Goal: Task Accomplishment & Management: Complete application form

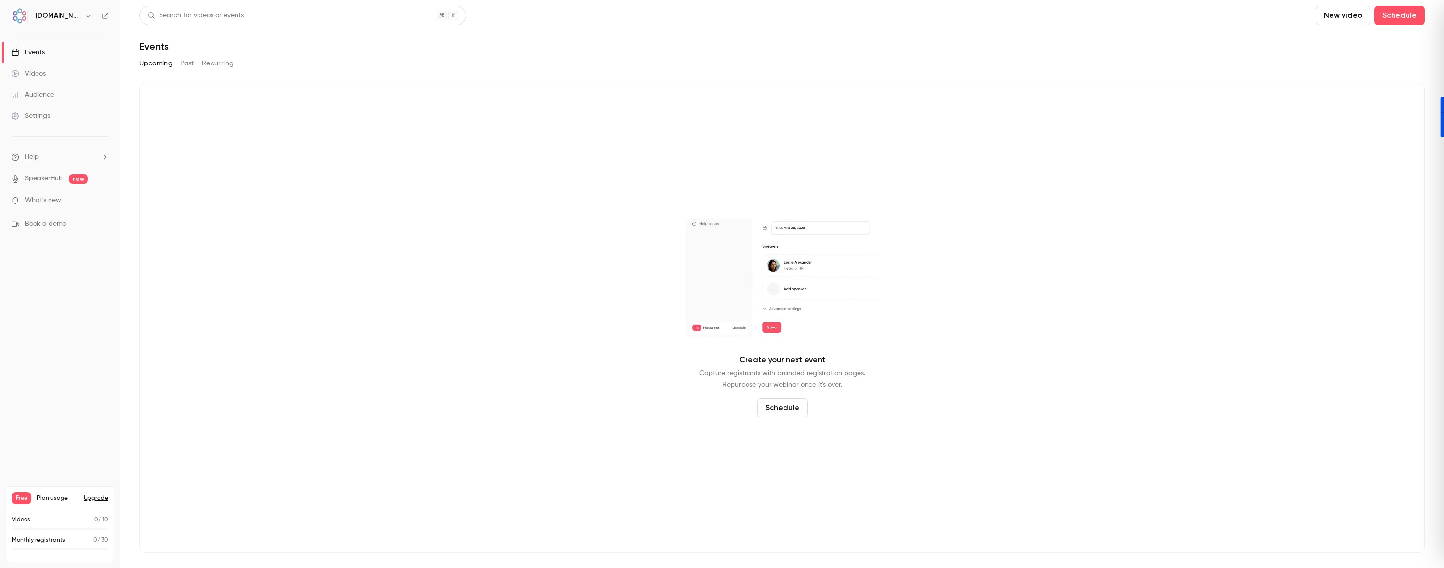
click at [56, 180] on link "SpeakerHub" at bounding box center [44, 179] width 38 height 10
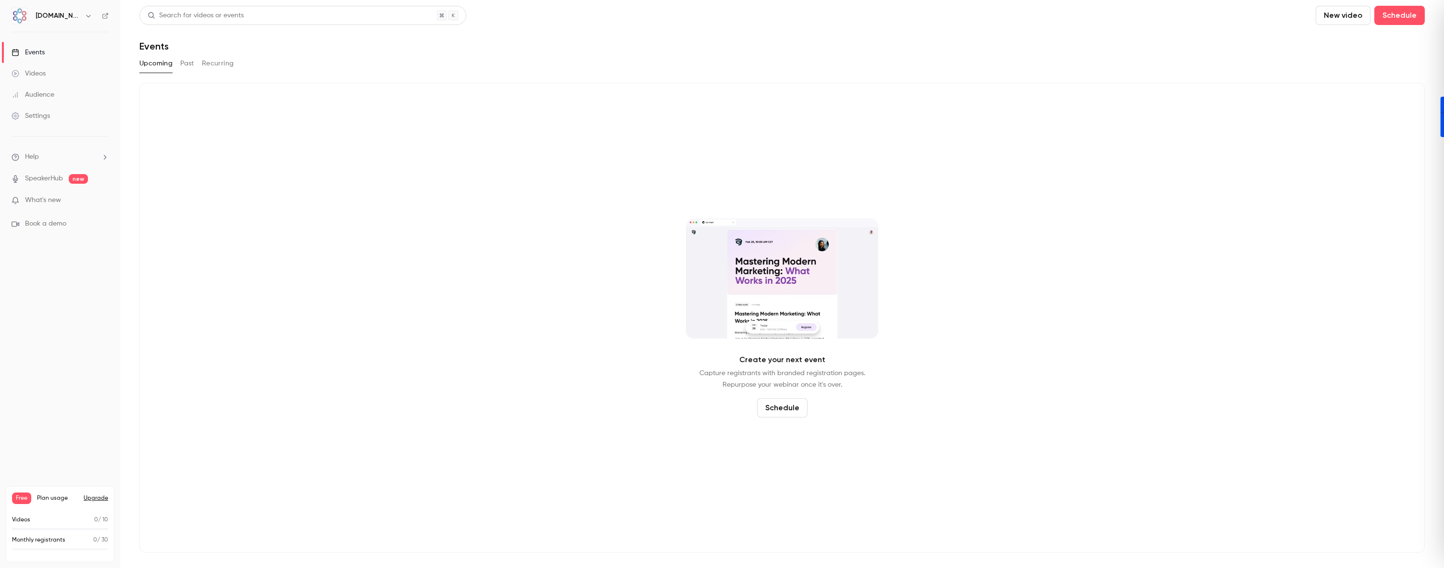
click at [42, 198] on span "What's new" at bounding box center [43, 200] width 36 height 10
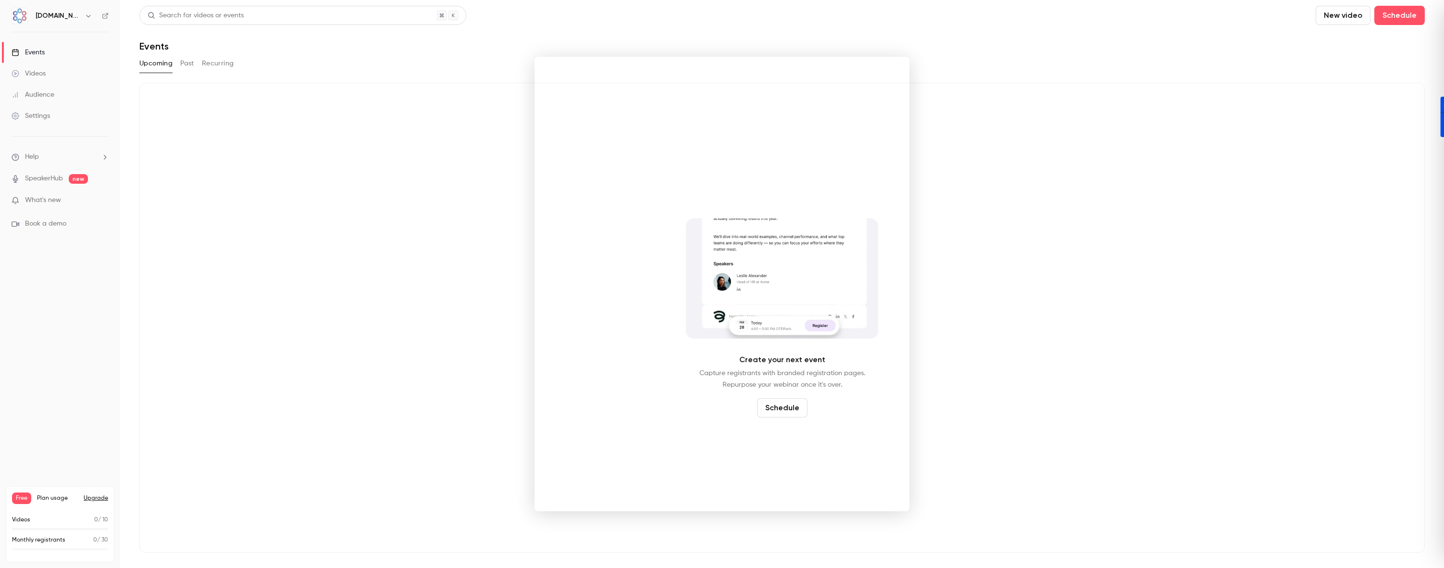
click at [50, 93] on div at bounding box center [722, 284] width 1444 height 568
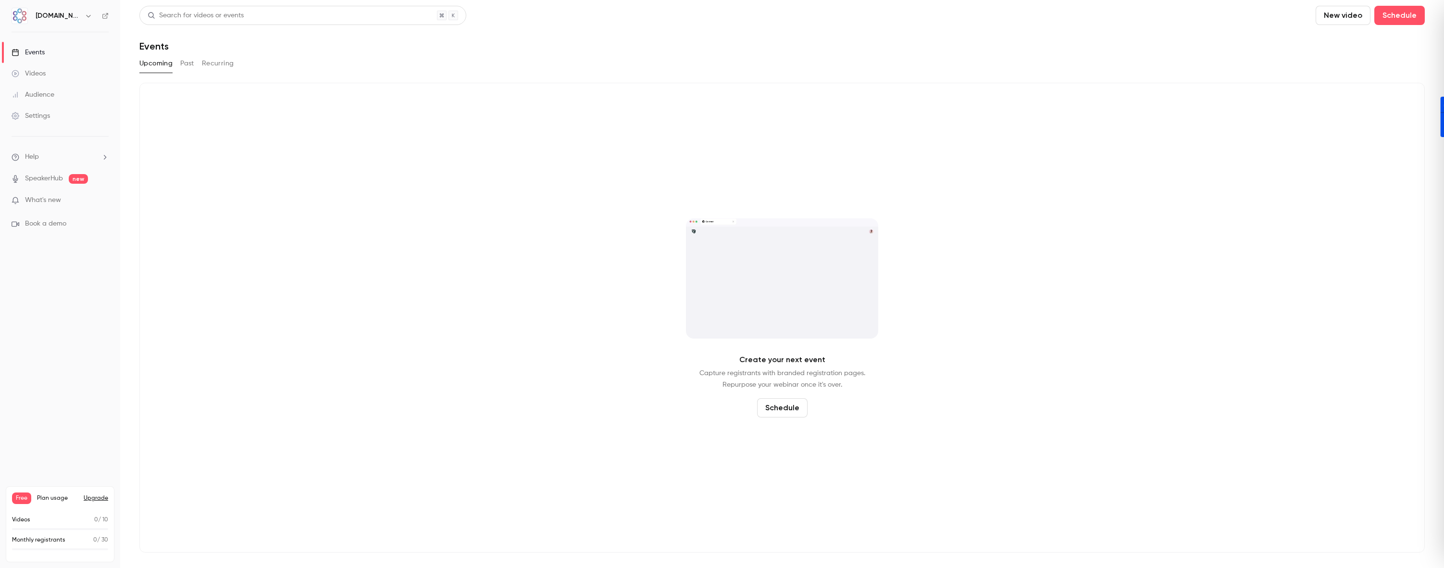
click at [55, 73] on link "Videos" at bounding box center [60, 73] width 120 height 21
click at [52, 60] on link "Events" at bounding box center [60, 52] width 120 height 21
click at [55, 205] on li "What's new" at bounding box center [60, 201] width 97 height 12
click at [54, 224] on span "Book a demo" at bounding box center [45, 224] width 41 height 10
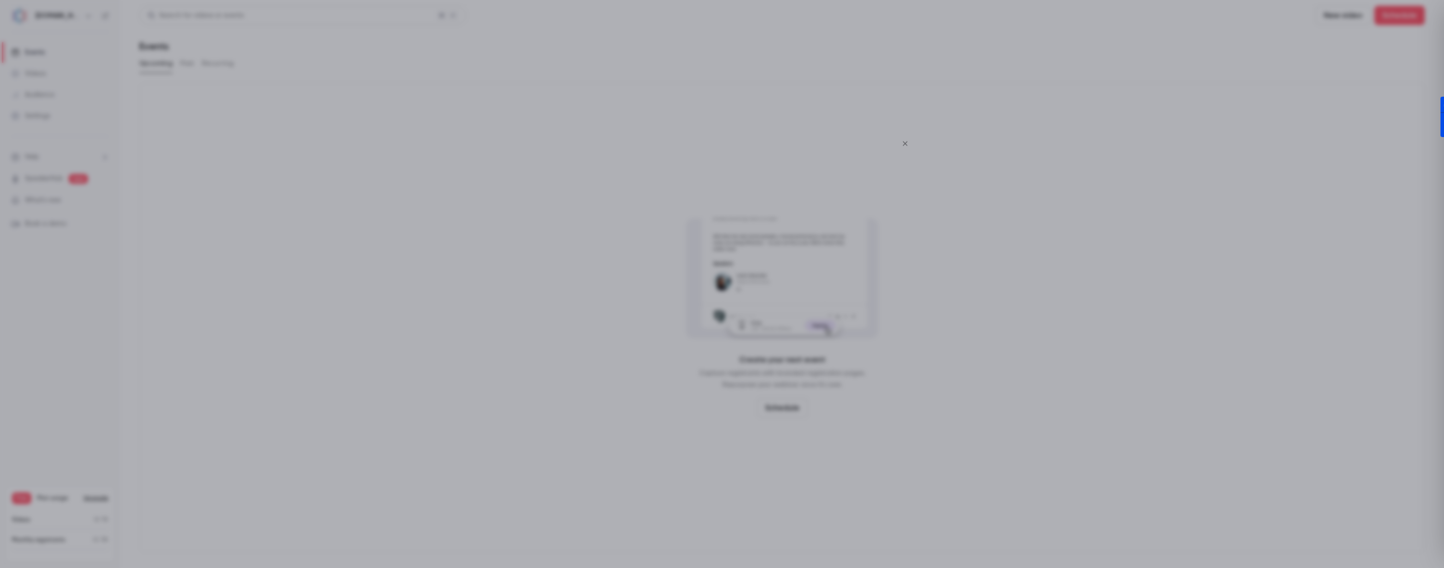
click at [909, 143] on icon "Close" at bounding box center [905, 143] width 12 height 8
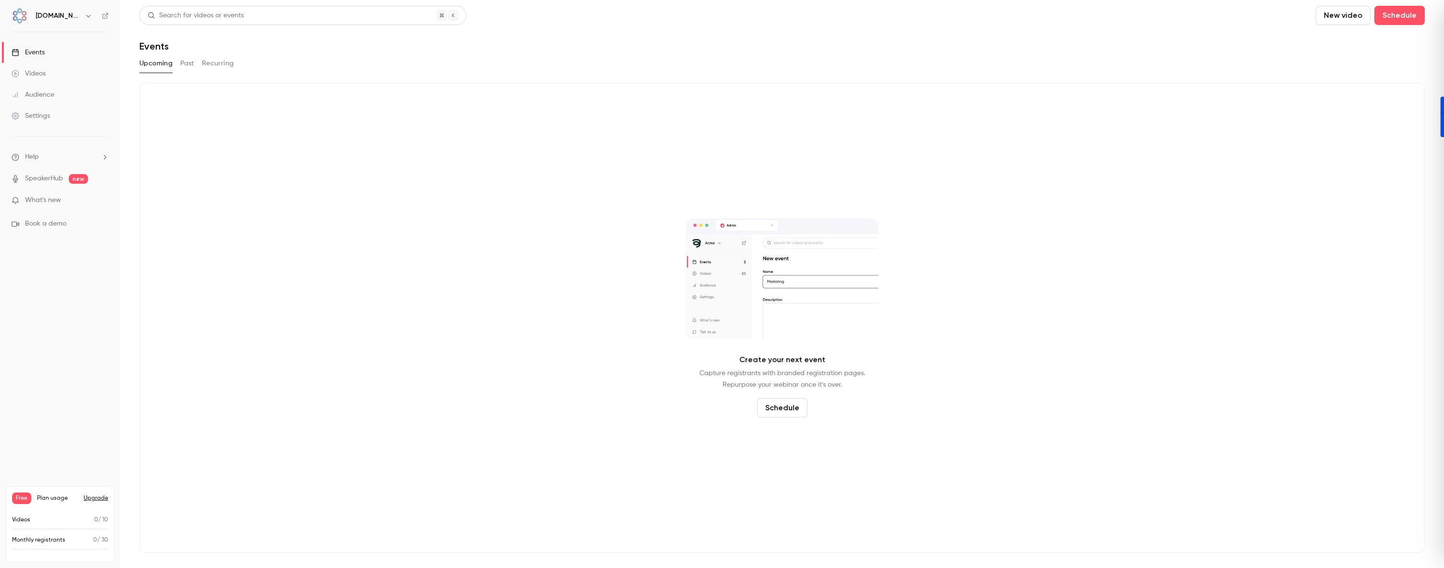
click at [54, 157] on li "Help" at bounding box center [60, 157] width 97 height 10
click at [414, 171] on div at bounding box center [722, 284] width 1444 height 568
click at [183, 63] on button "Past" at bounding box center [187, 63] width 14 height 15
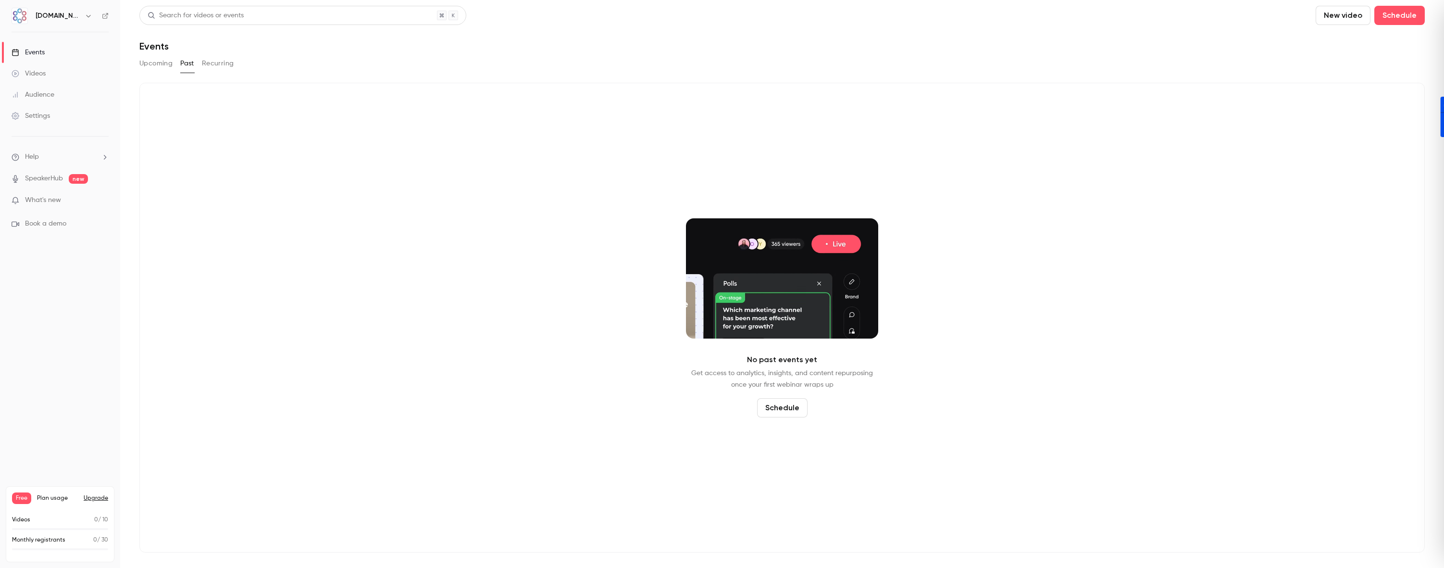
click at [214, 69] on button "Recurring" at bounding box center [218, 63] width 32 height 15
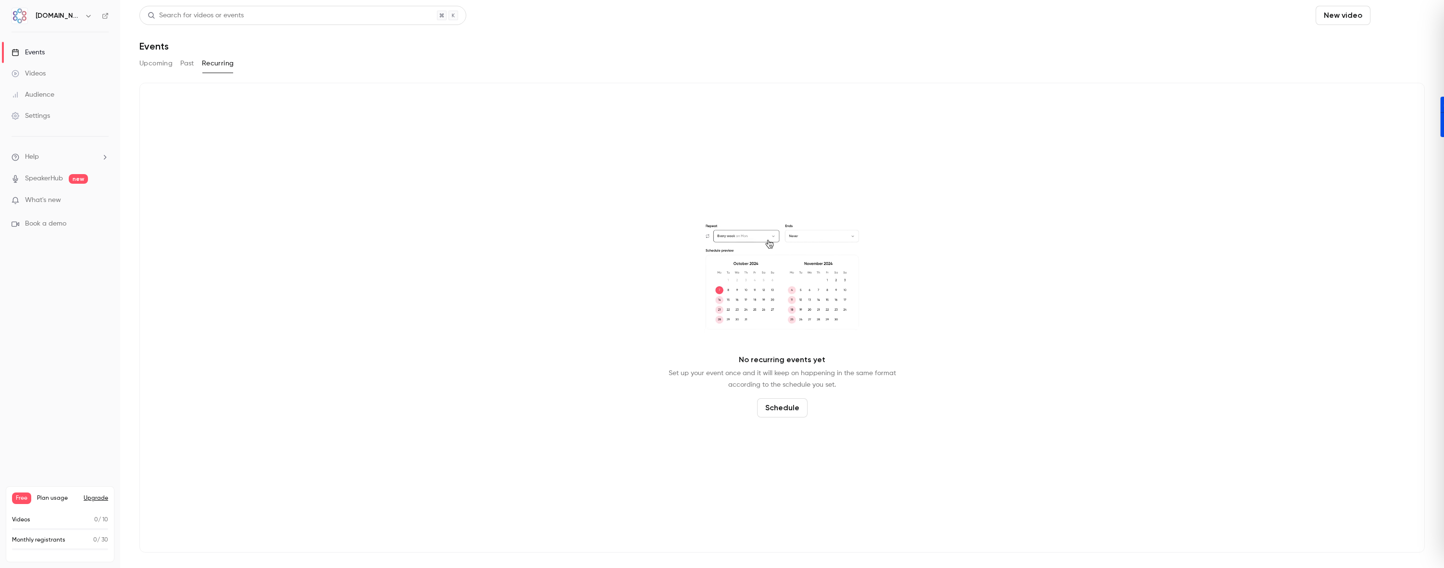
click at [1412, 15] on button "Schedule" at bounding box center [1399, 15] width 50 height 19
click at [1375, 45] on div "One time event" at bounding box center [1379, 42] width 73 height 10
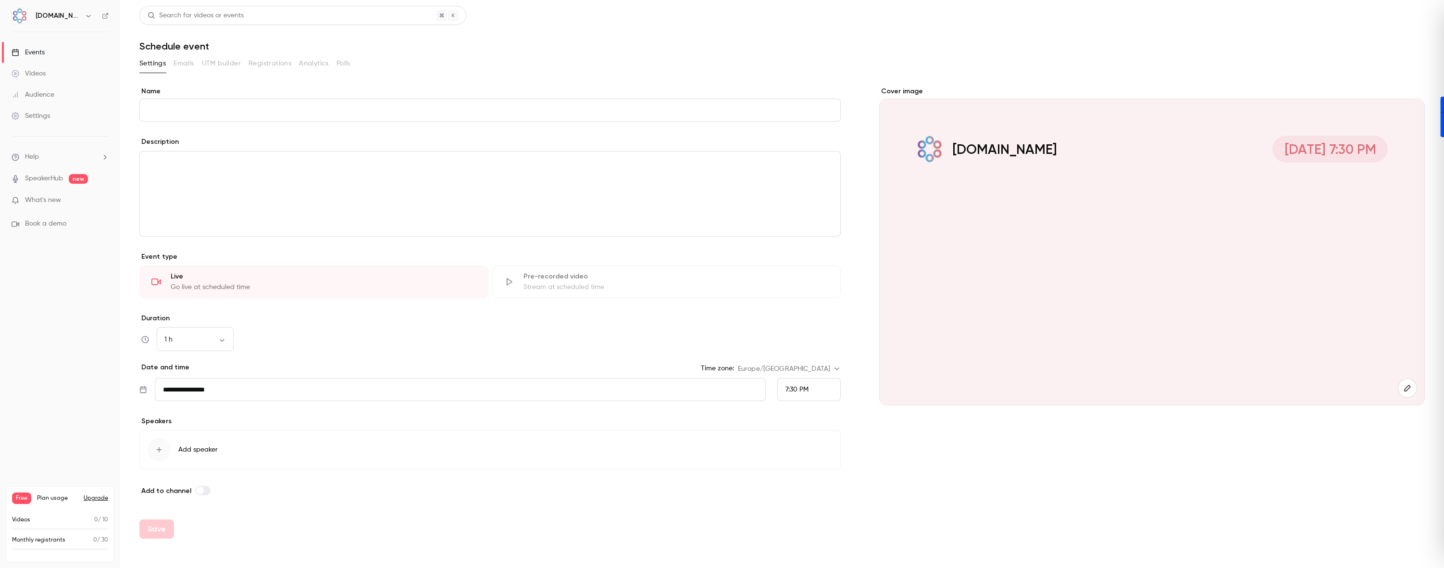
click at [968, 150] on p "[DOMAIN_NAME]" at bounding box center [1004, 149] width 105 height 19
click at [971, 151] on p "[DOMAIN_NAME]" at bounding box center [1004, 149] width 105 height 19
click at [1402, 387] on button "button" at bounding box center [1407, 387] width 19 height 19
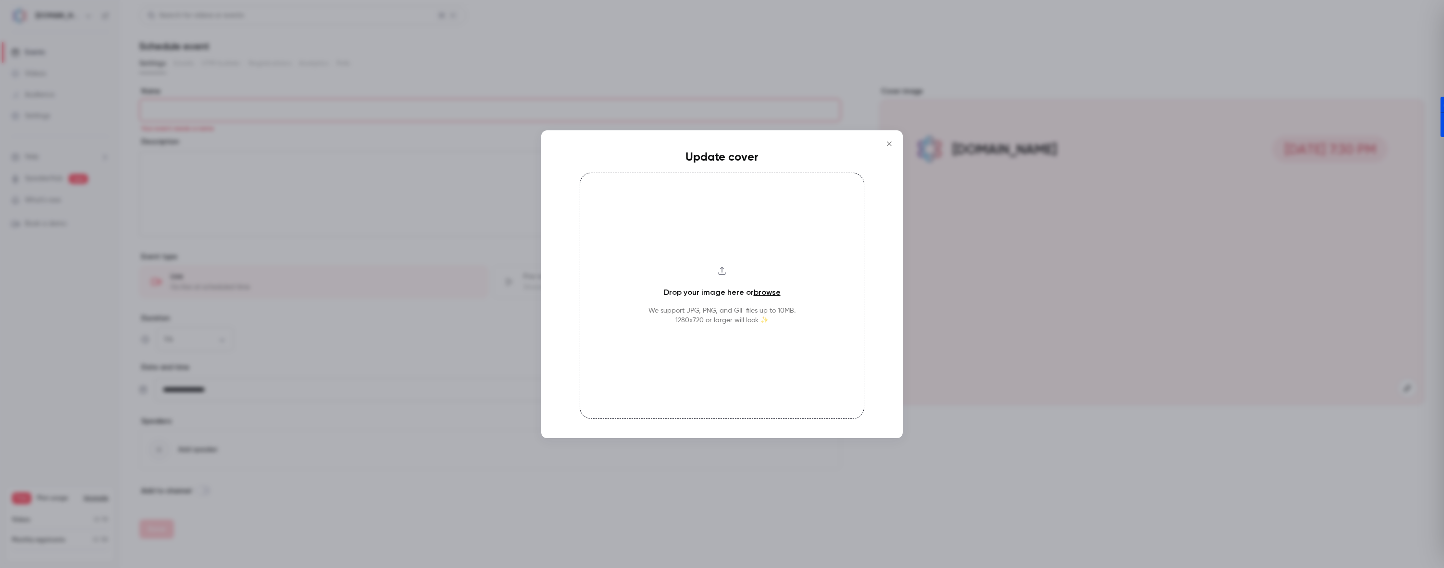
click at [881, 145] on button "Close" at bounding box center [889, 143] width 19 height 19
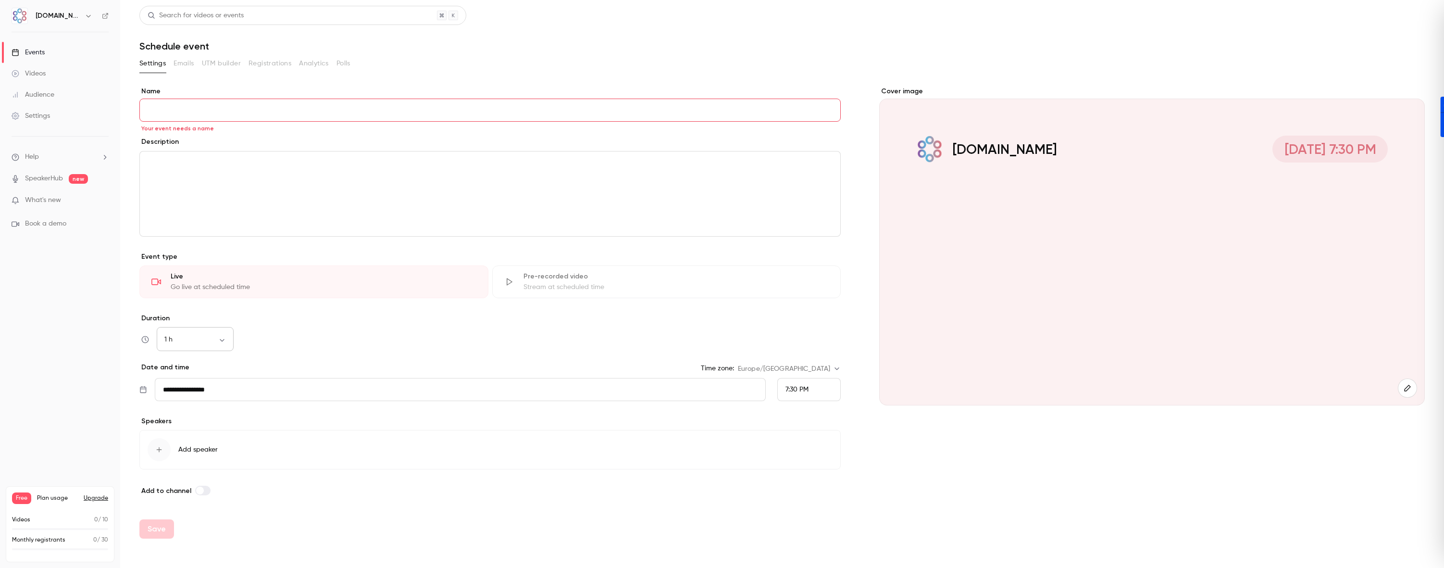
click at [233, 344] on body "**********" at bounding box center [722, 284] width 1444 height 568
click at [193, 409] on li "45 min" at bounding box center [195, 415] width 77 height 25
type input "**"
click at [365, 335] on div "45 min ** ​" at bounding box center [489, 339] width 701 height 23
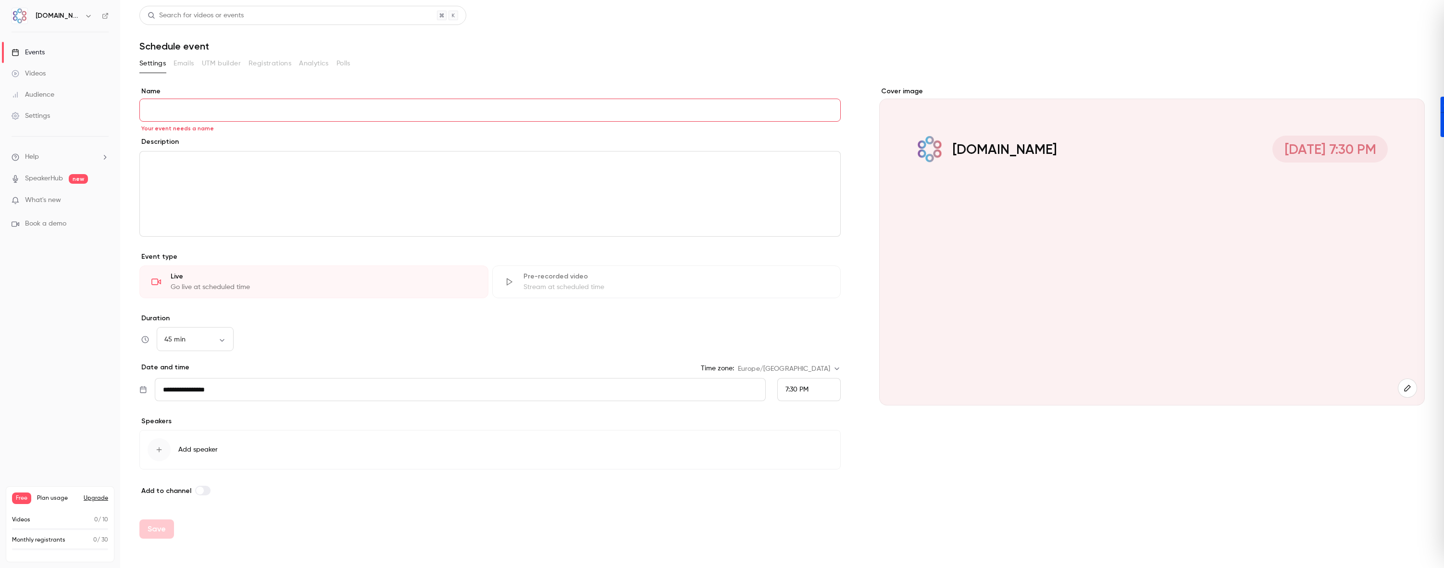
click at [32, 167] on ul "Help SpeakerHub new What's new Book a demo" at bounding box center [60, 190] width 120 height 108
click at [32, 179] on link "SpeakerHub" at bounding box center [44, 179] width 38 height 10
click at [76, 67] on link "Videos" at bounding box center [60, 73] width 120 height 21
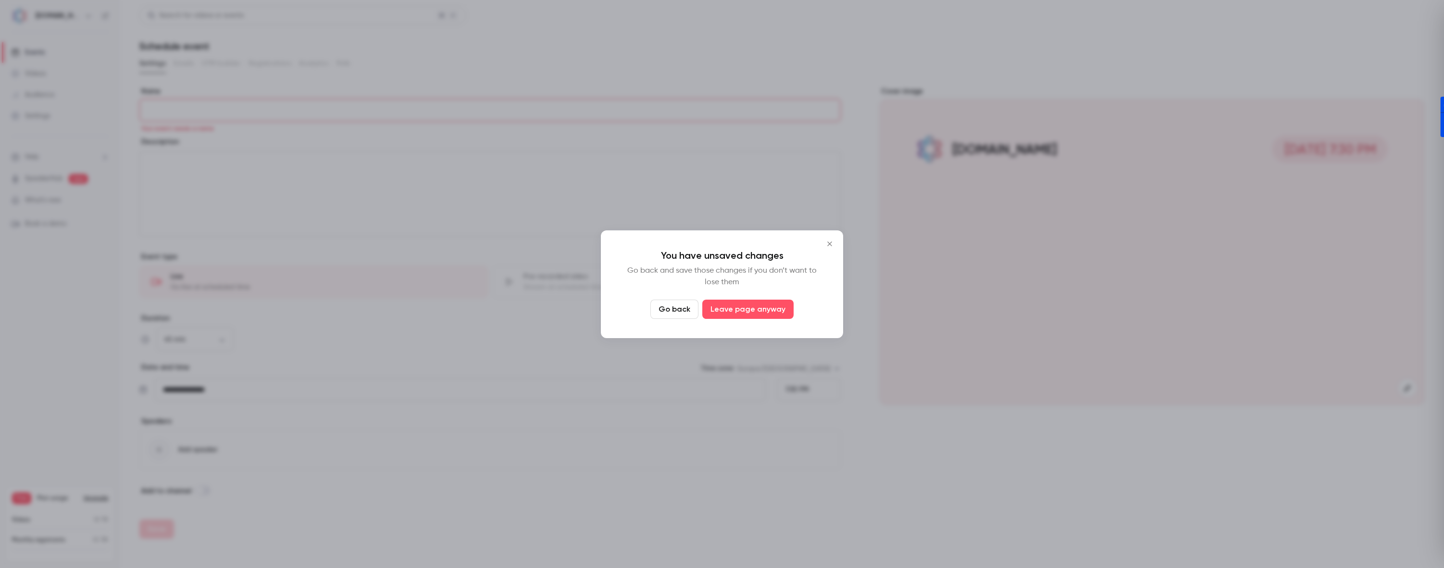
click at [667, 309] on button "Go back" at bounding box center [674, 308] width 48 height 19
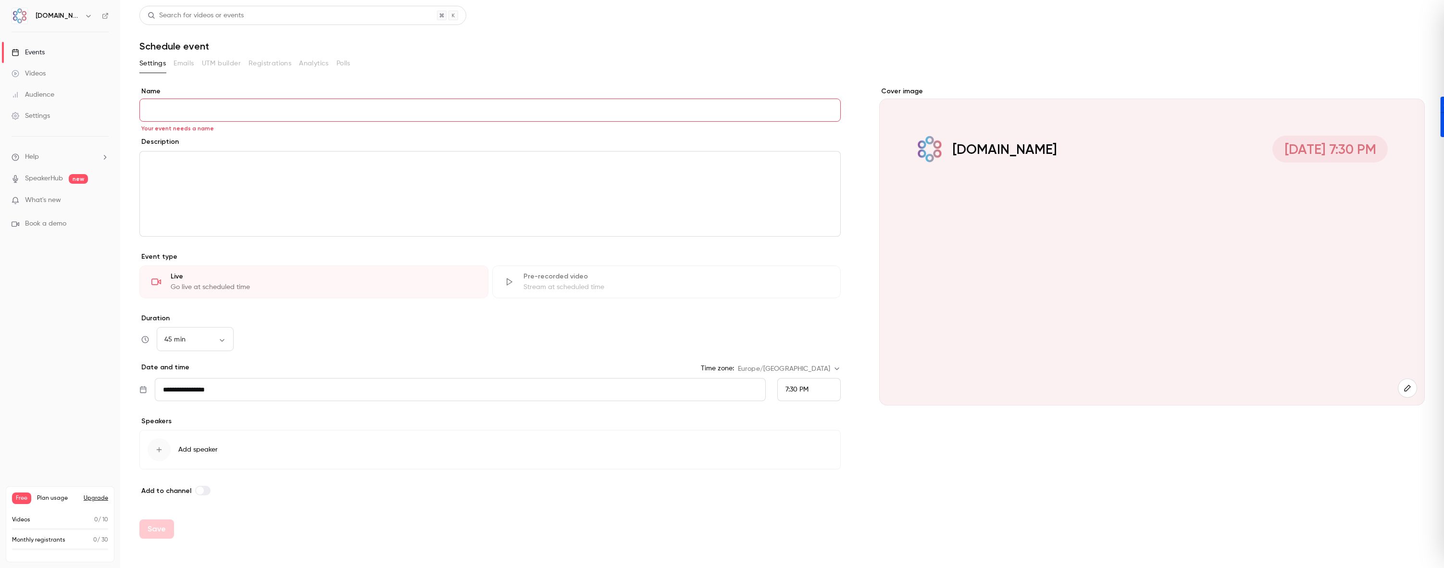
click at [48, 78] on link "Videos" at bounding box center [60, 73] width 120 height 21
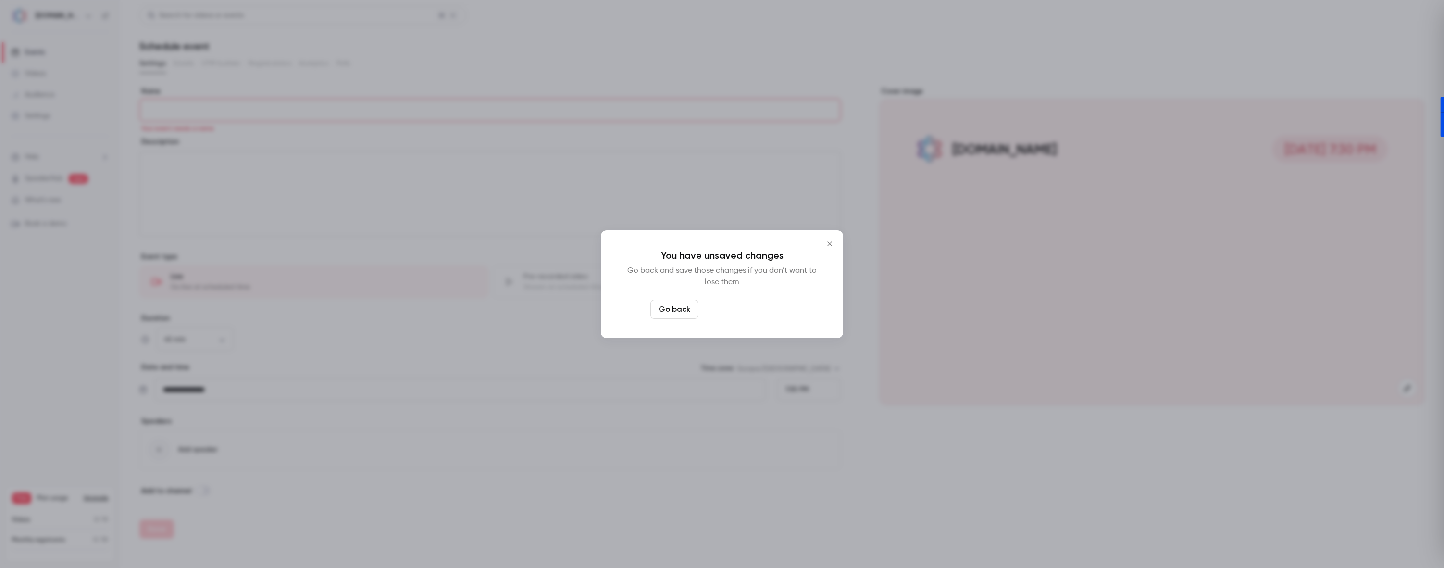
click at [768, 306] on button "Leave page anyway" at bounding box center [747, 308] width 91 height 19
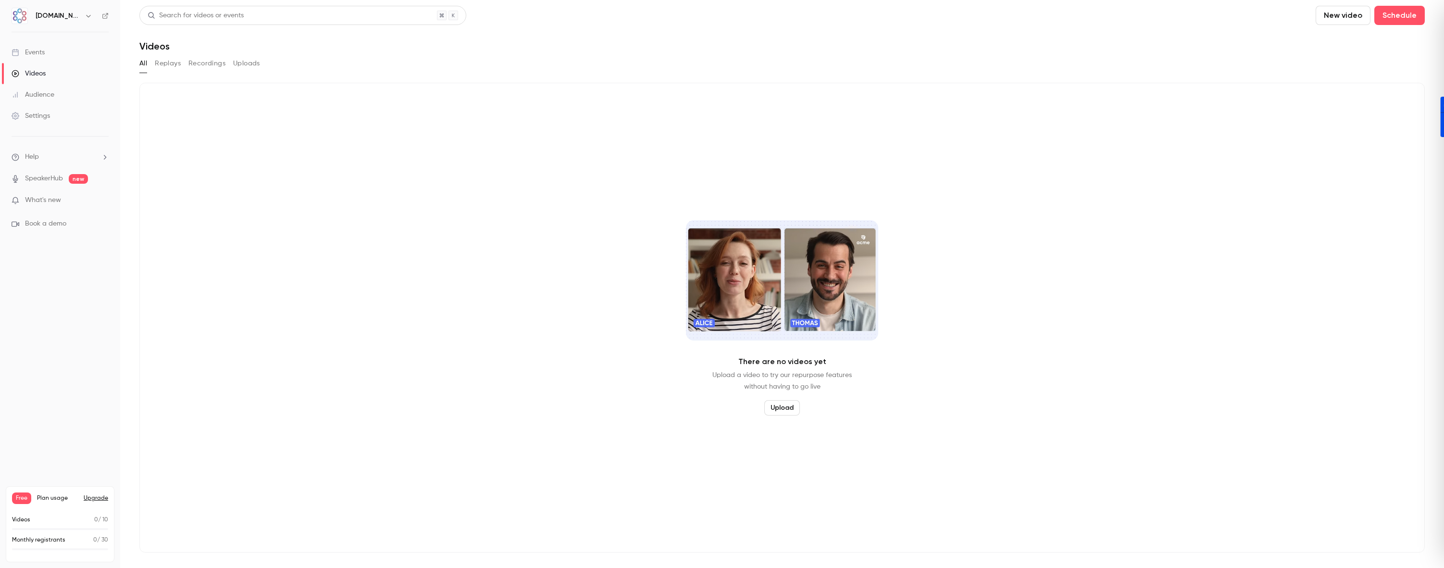
click at [42, 54] on div "Events" at bounding box center [28, 53] width 33 height 10
